Goal: Transaction & Acquisition: Download file/media

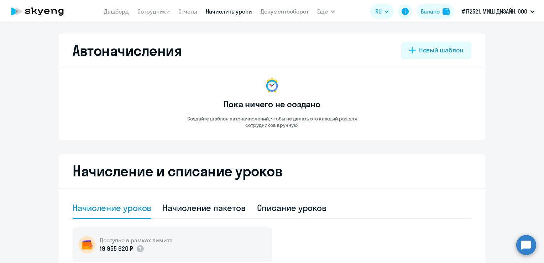
select select "10"
click at [155, 9] on link "Сотрудники" at bounding box center [153, 11] width 32 height 7
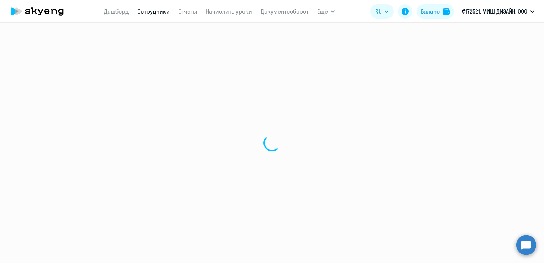
select select "30"
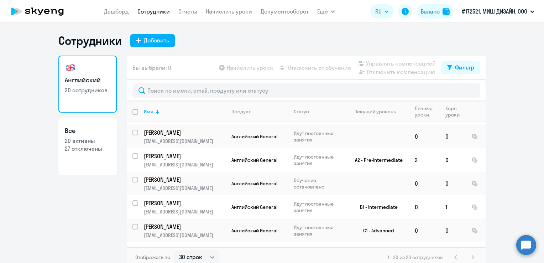
scroll to position [74, 0]
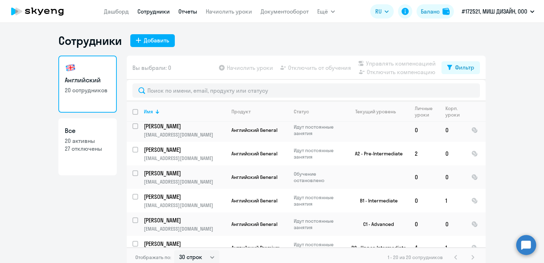
click at [185, 13] on link "Отчеты" at bounding box center [187, 11] width 19 height 7
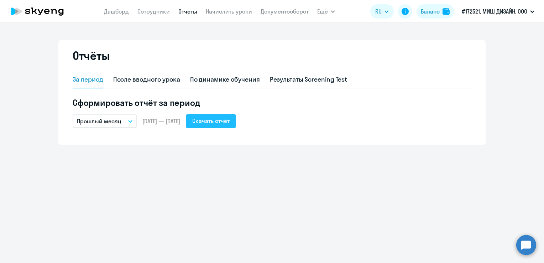
click at [224, 122] on div "Скачать отчёт" at bounding box center [210, 120] width 37 height 9
